Goal: Task Accomplishment & Management: Complete application form

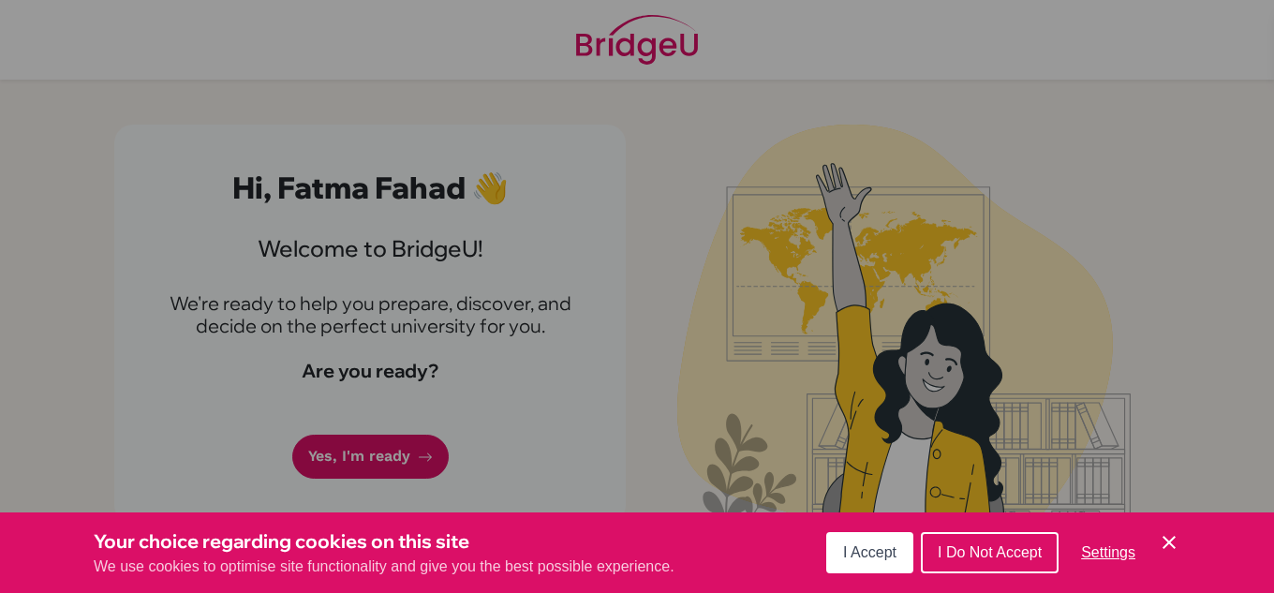
click at [1167, 541] on icon "Save and close" at bounding box center [1169, 542] width 13 height 13
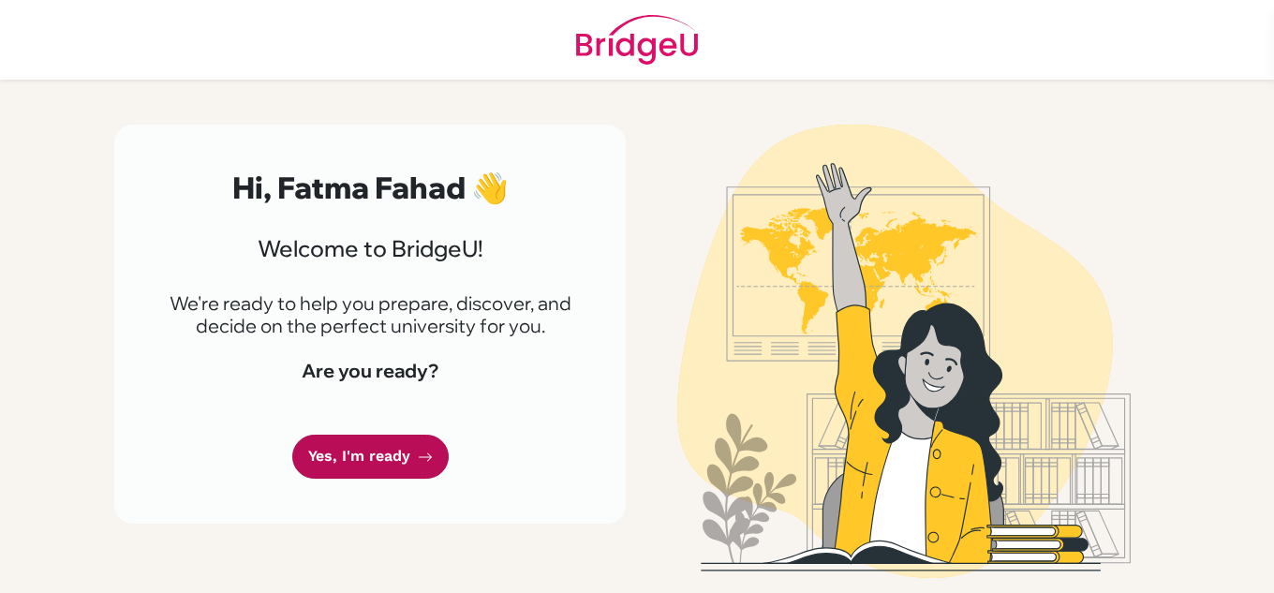
click at [401, 445] on link "Yes, I'm ready" at bounding box center [370, 457] width 156 height 44
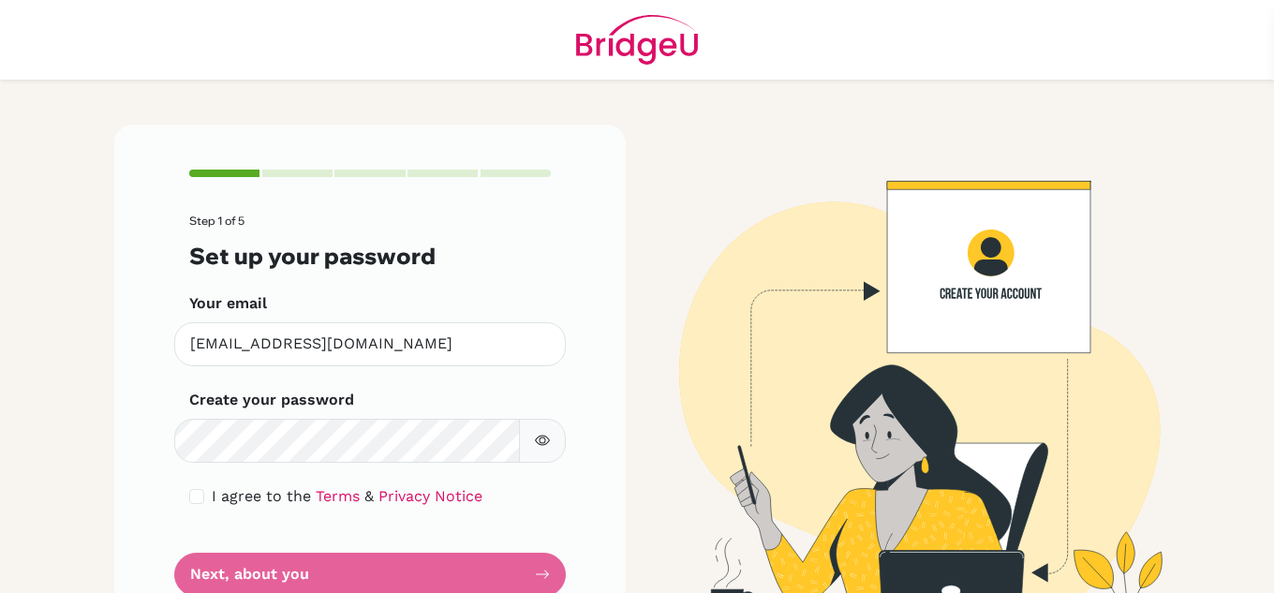
click at [507, 176] on div at bounding box center [516, 173] width 70 height 7
click at [540, 439] on icon "button" at bounding box center [542, 440] width 15 height 15
click at [181, 492] on div "Step 1 of 5 Set up your password Your email 2475@masdubai.ae Invalid email Crea…" at bounding box center [370, 383] width 512 height 516
click at [197, 498] on input "checkbox" at bounding box center [196, 496] width 15 height 15
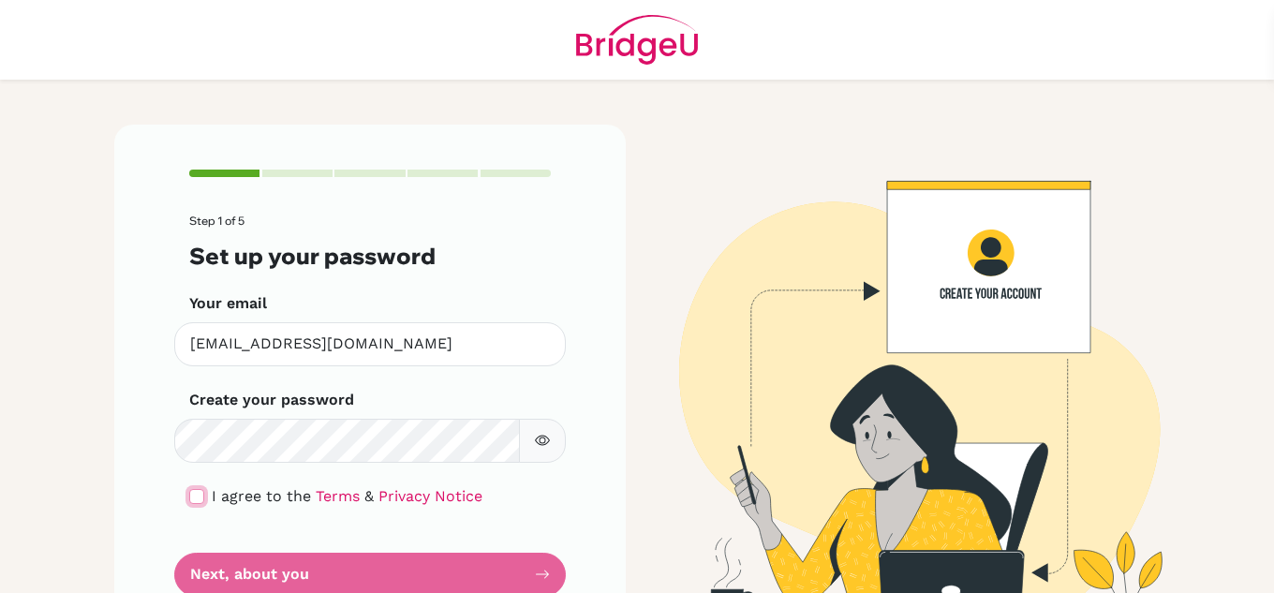
checkbox input "true"
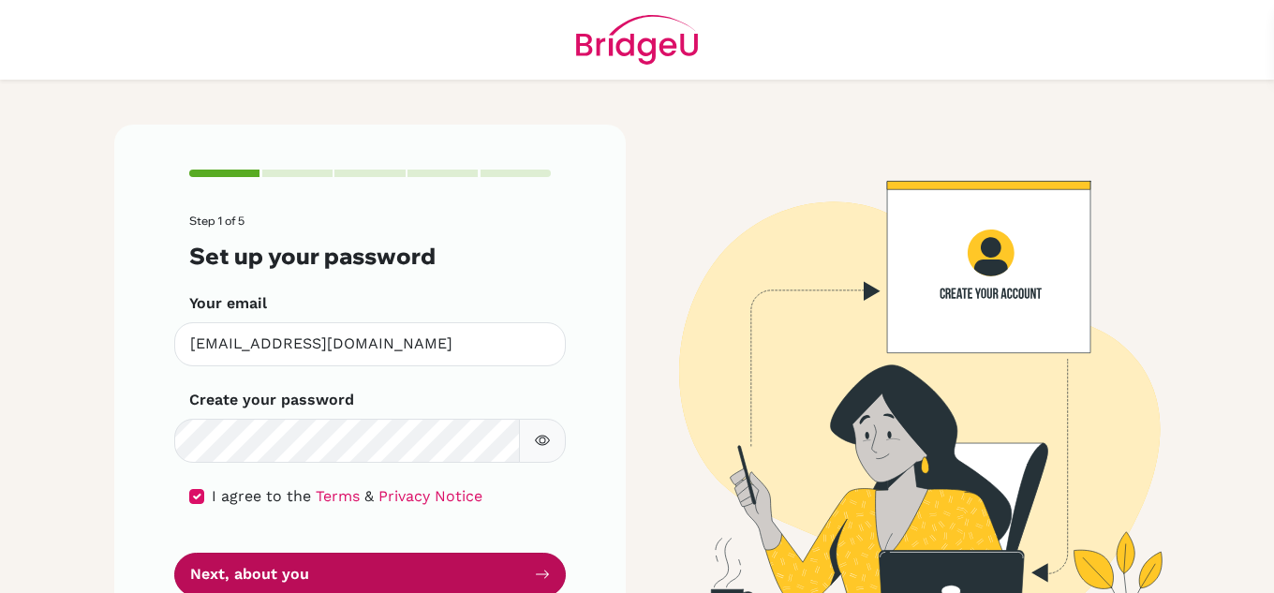
click at [260, 577] on button "Next, about you" at bounding box center [370, 575] width 392 height 44
